Goal: Transaction & Acquisition: Subscribe to service/newsletter

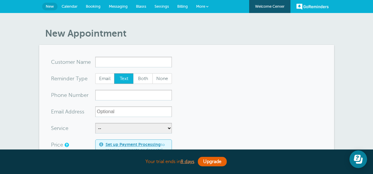
click at [149, 66] on input "x-no-autofill" at bounding box center [133, 62] width 77 height 11
click at [52, 8] on span "New" at bounding box center [50, 6] width 8 height 4
click at [69, 6] on span "Calendar" at bounding box center [70, 6] width 16 height 4
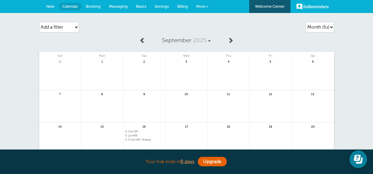
click at [86, 4] on link "Booking" at bounding box center [93, 6] width 23 height 13
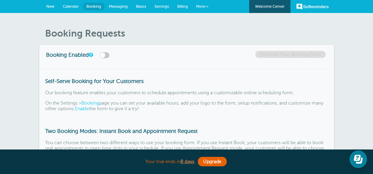
click at [48, 6] on span "New" at bounding box center [50, 6] width 8 height 4
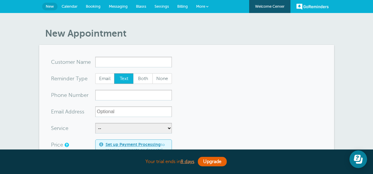
click at [123, 62] on input "x-no-autofill" at bounding box center [133, 62] width 77 height 11
click at [123, 63] on input "x-no-autofill" at bounding box center [133, 62] width 77 height 11
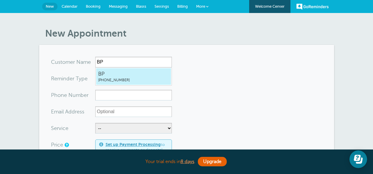
click at [127, 80] on span "(561) 418-2863" at bounding box center [133, 80] width 71 height 5
type input "BP5614182863"
type input "BP"
type input "(561) 418-2863"
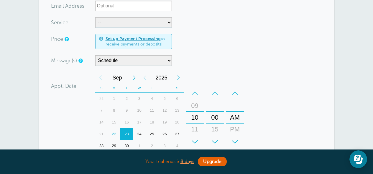
scroll to position [107, 0]
click at [127, 135] on div "23" at bounding box center [126, 134] width 13 height 12
click at [195, 141] on div "+" at bounding box center [195, 142] width 18 height 12
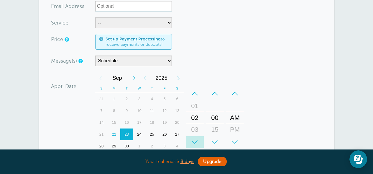
click at [195, 141] on div "+" at bounding box center [195, 142] width 18 height 12
click at [216, 140] on div "+" at bounding box center [215, 142] width 18 height 12
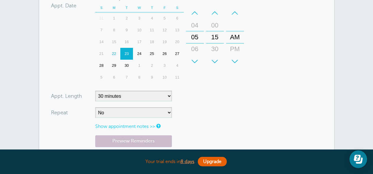
scroll to position [189, 0]
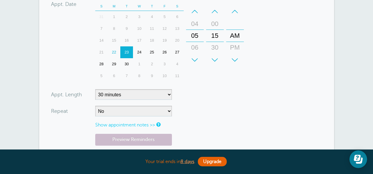
click at [232, 48] on div "PM" at bounding box center [235, 48] width 14 height 12
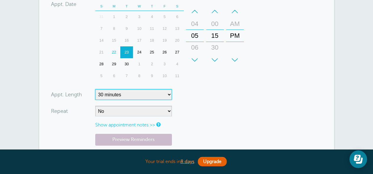
click at [143, 96] on select "5 minutes 10 minutes 15 minutes 20 minutes 25 minutes 30 minutes 35 minutes 40 …" at bounding box center [133, 94] width 77 height 11
select select "55"
click at [95, 89] on select "5 minutes 10 minutes 15 minutes 20 minutes 25 minutes 30 minutes 35 minutes 40 …" at bounding box center [133, 94] width 77 height 11
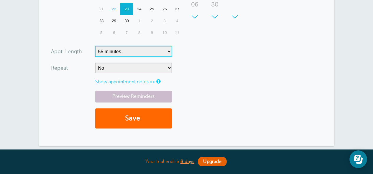
scroll to position [233, 0]
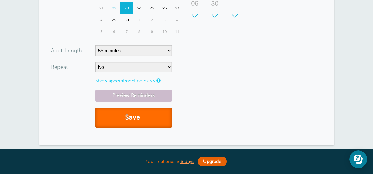
click at [138, 114] on button "Save" at bounding box center [133, 117] width 77 height 20
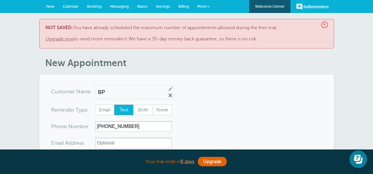
click at [65, 39] on link "Upgrade now" at bounding box center [59, 38] width 29 height 5
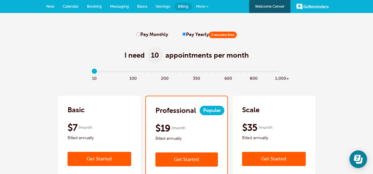
click at [138, 33] on input "Pay Monthly" at bounding box center [138, 34] width 4 height 4
radio input "true"
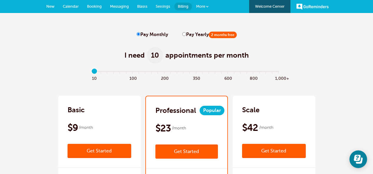
scroll to position [10, 0]
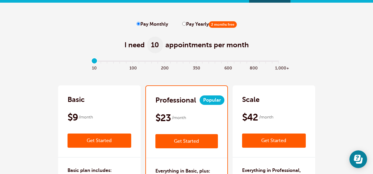
click at [184, 24] on input "Pay Yearly 2 months free" at bounding box center [184, 24] width 4 height 4
radio input "true"
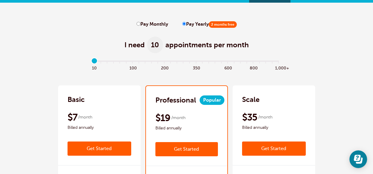
click at [139, 23] on input "Pay Monthly" at bounding box center [138, 24] width 4 height 4
radio input "true"
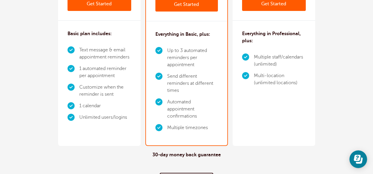
scroll to position [148, 0]
